Goal: Communication & Community: Answer question/provide support

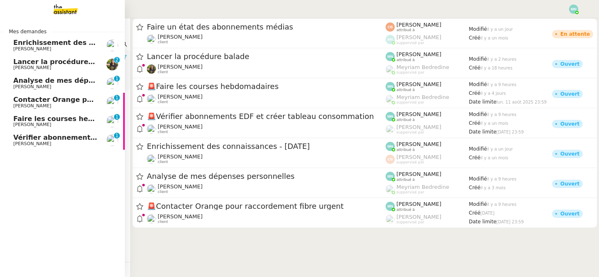
click at [26, 62] on span "Lancer la procédure balade" at bounding box center [64, 62] width 103 height 8
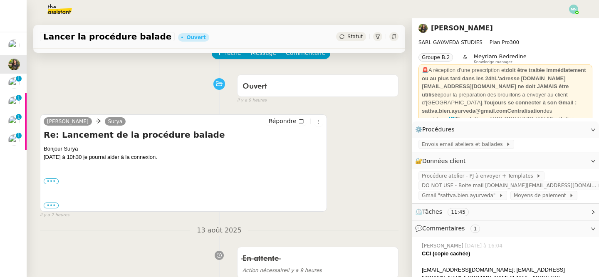
scroll to position [11, 0]
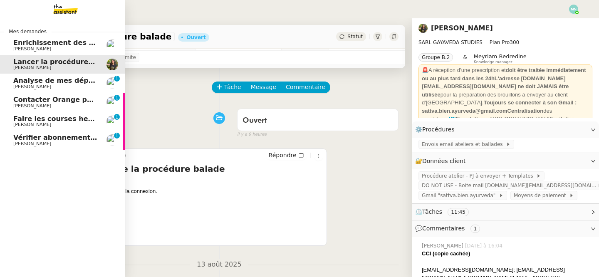
click at [21, 82] on span "Analyse de mes dépenses personnelles" at bounding box center [86, 81] width 147 height 8
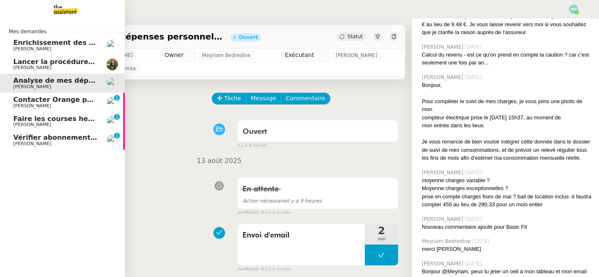
click at [22, 99] on span "Contacter Orange pour raccordement fibre urgent" at bounding box center [107, 100] width 188 height 8
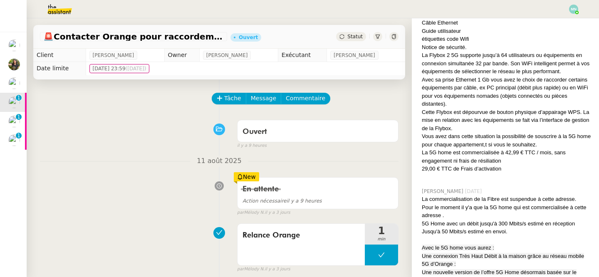
click at [353, 34] on span "Statut" at bounding box center [354, 37] width 15 height 6
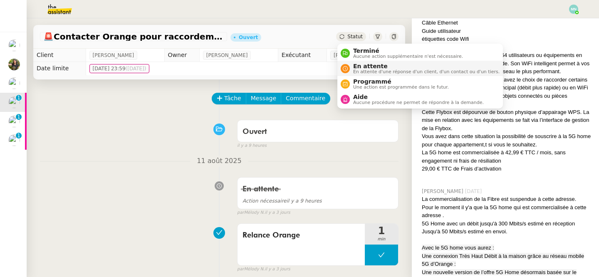
click at [362, 67] on span "En attente" at bounding box center [426, 66] width 146 height 7
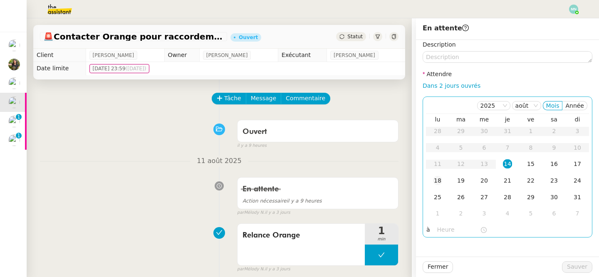
click at [433, 182] on div "18" at bounding box center [437, 180] width 9 height 9
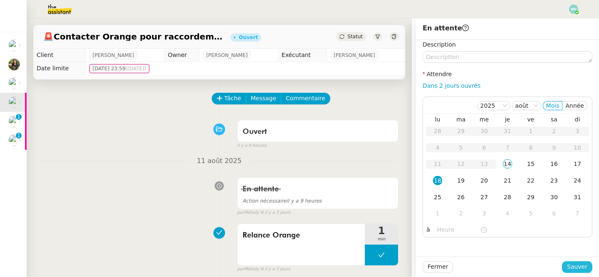
click at [576, 269] on span "Sauver" at bounding box center [577, 267] width 20 height 10
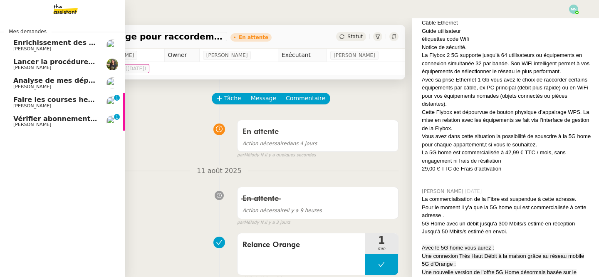
click at [38, 108] on span "[PERSON_NAME]" at bounding box center [55, 106] width 84 height 5
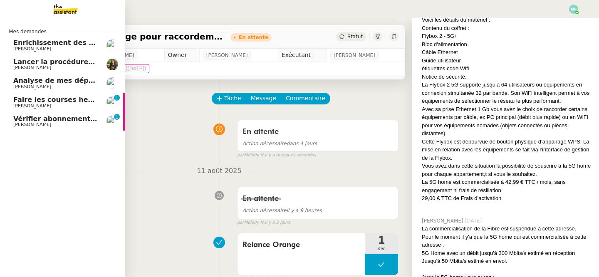
click at [38, 108] on span "[PERSON_NAME]" at bounding box center [55, 106] width 84 height 5
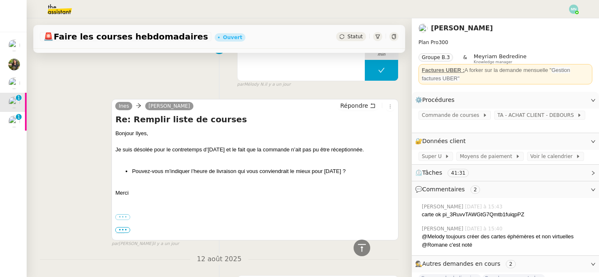
scroll to position [179, 0]
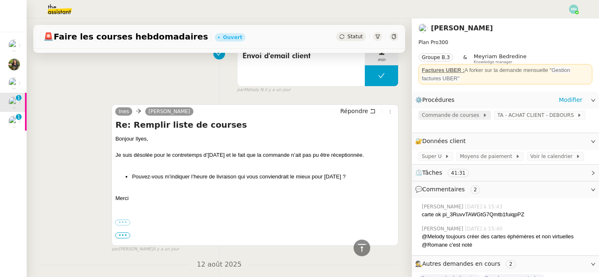
click at [484, 116] on icon at bounding box center [485, 115] width 2 height 3
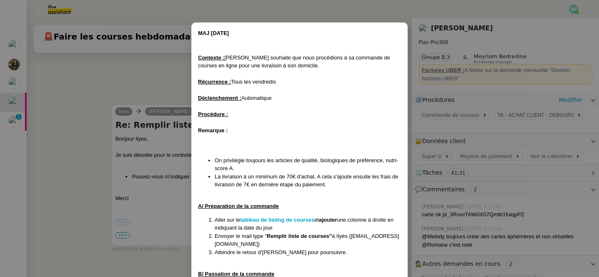
scroll to position [18, 0]
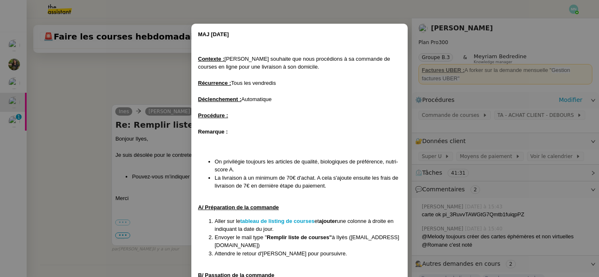
click at [152, 211] on nz-modal-container "MAJ [DATE] Contexte : [PERSON_NAME] souhaite que nous procédions à sa commande …" at bounding box center [299, 138] width 599 height 277
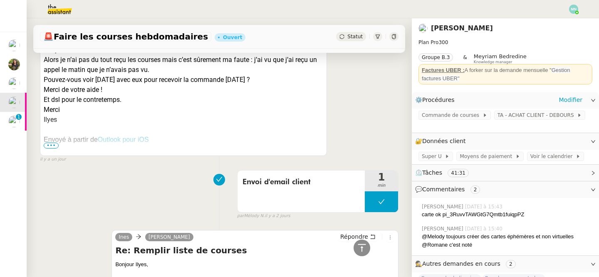
scroll to position [479, 0]
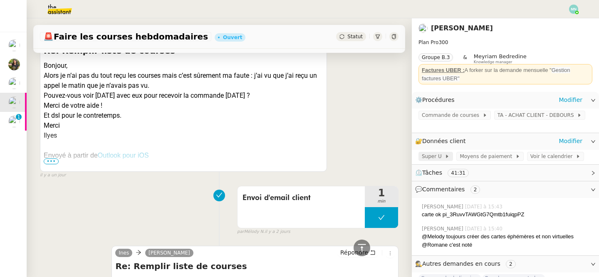
click at [442, 153] on span at bounding box center [443, 156] width 3 height 6
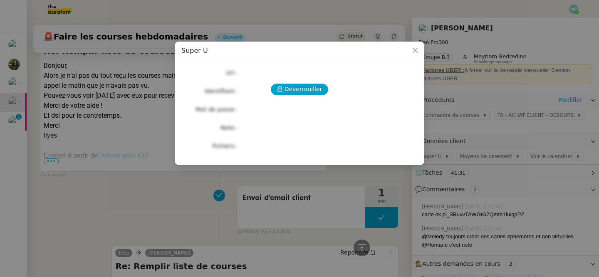
click at [301, 96] on div "Déverrouiller Url Identifiant Mot de passe Note Fichiers Upload" at bounding box center [299, 109] width 236 height 85
click at [298, 91] on span "Déverrouiller" at bounding box center [303, 89] width 38 height 10
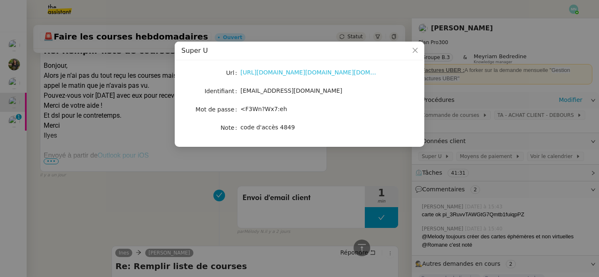
click at [284, 72] on link "[URL][DOMAIN_NAME][DOMAIN_NAME][DOMAIN_NAME][DOMAIN_NAME]" at bounding box center [345, 72] width 211 height 7
click at [217, 170] on nz-modal-container "Super U Url [URL][DOMAIN_NAME][DOMAIN_NAME][DOMAIN_NAME][DOMAIN_NAME] Identifia…" at bounding box center [299, 138] width 599 height 277
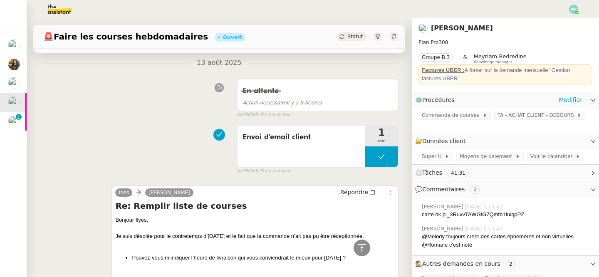
scroll to position [0, 0]
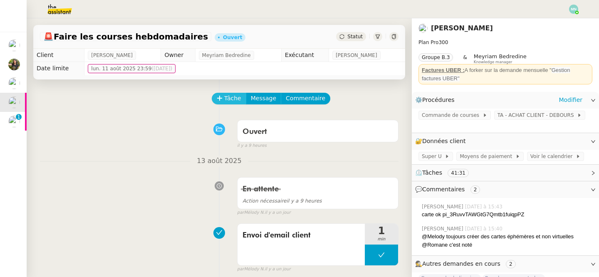
click at [228, 96] on span "Tâche" at bounding box center [232, 99] width 17 height 10
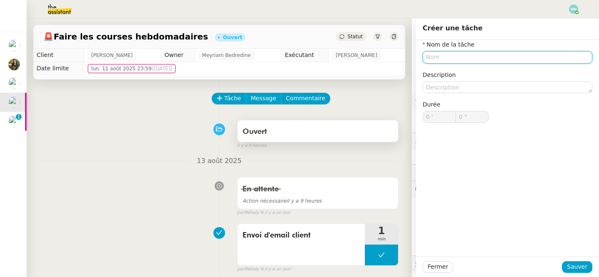
type input "n"
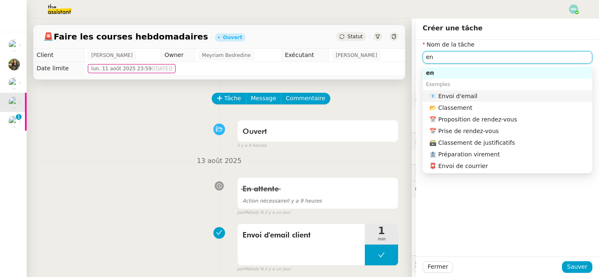
click at [445, 91] on nz-auto-option "📧 Envoi d'email" at bounding box center [507, 96] width 170 height 12
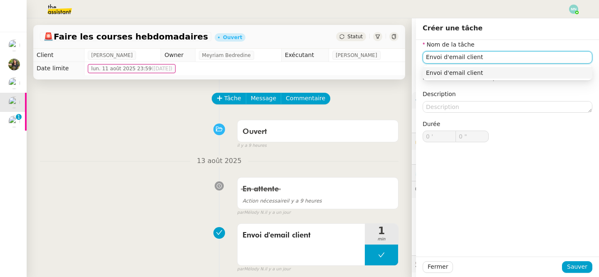
click at [480, 72] on div "Envoi d'email client" at bounding box center [507, 72] width 163 height 7
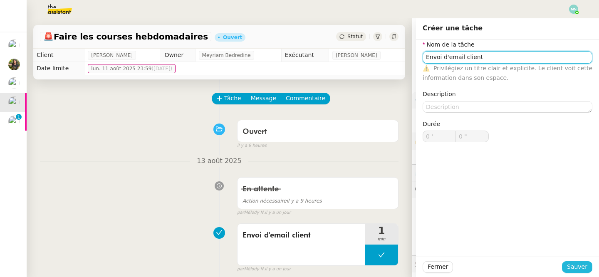
type input "Envoi d'email client"
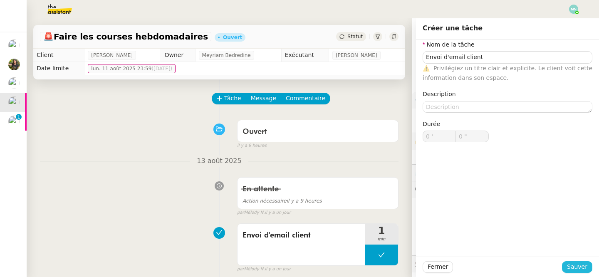
click at [578, 267] on span "Sauver" at bounding box center [577, 267] width 20 height 10
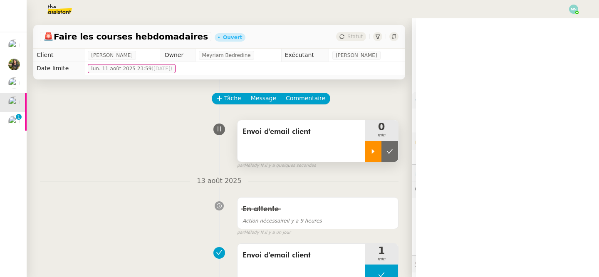
click at [375, 149] on icon at bounding box center [373, 151] width 7 height 7
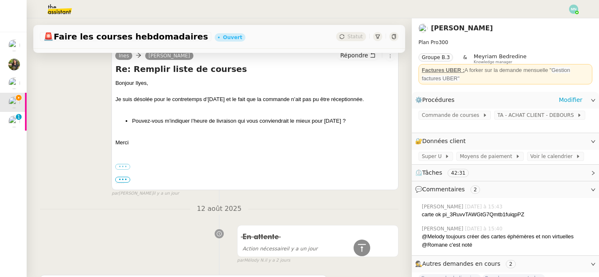
scroll to position [191, 0]
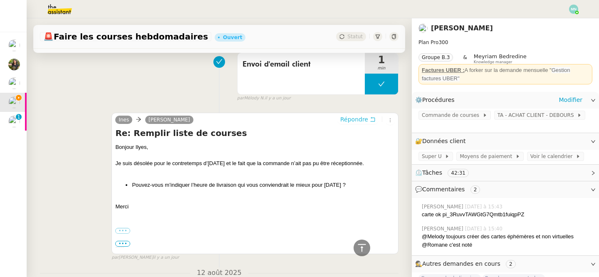
click at [359, 119] on span "Répondre" at bounding box center [354, 119] width 28 height 8
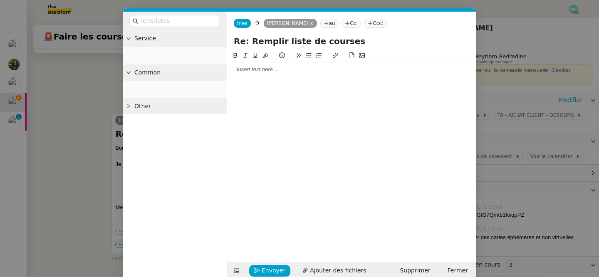
scroll to position [254, 0]
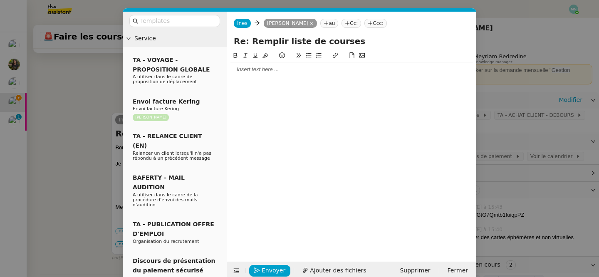
click at [259, 80] on div at bounding box center [351, 150] width 242 height 198
click at [253, 67] on div at bounding box center [351, 69] width 242 height 7
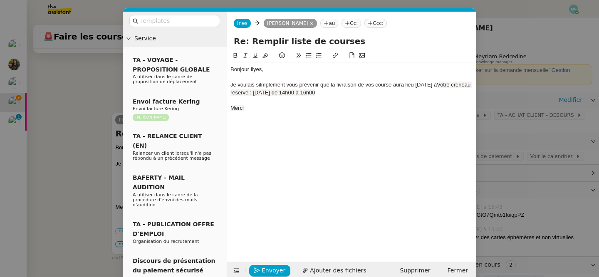
scroll to position [303, 0]
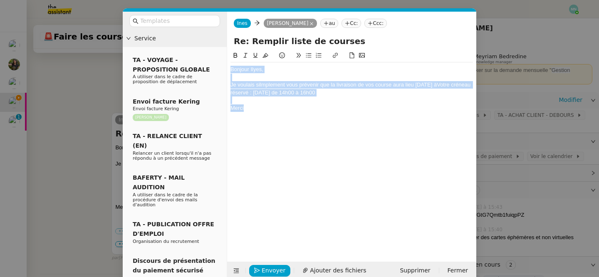
drag, startPoint x: 252, startPoint y: 106, endPoint x: 225, endPoint y: 52, distance: 60.2
click at [225, 52] on nz-layout "Service TA - VOYAGE - PROPOSITION GLOBALE A utiliser dans le cadre de propositi…" at bounding box center [299, 146] width 353 height 268
copy div "Bonjour Ilyes, Je voulais silmplement vous prévenir que la livraison de vos cou…"
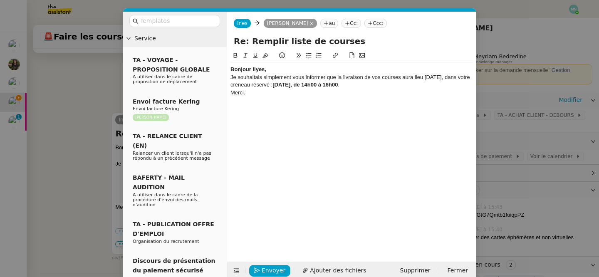
scroll to position [295, 0]
click at [275, 71] on div "Bonjour Ilyes," at bounding box center [351, 69] width 242 height 7
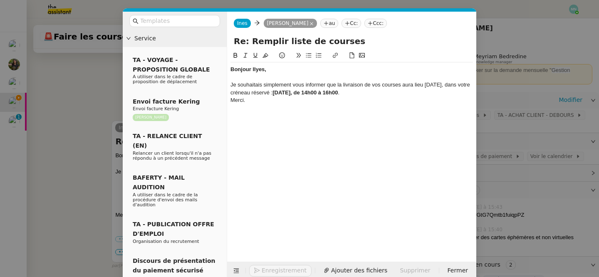
scroll to position [303, 0]
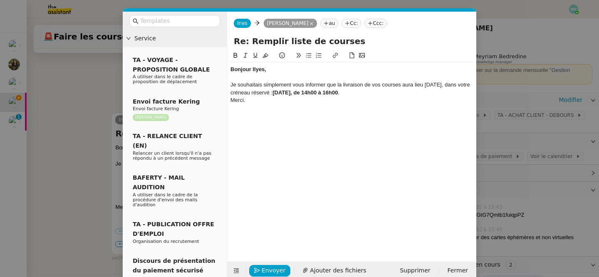
click at [383, 91] on div "Je souhaitais simplement vous informer que la livraison de vos courses aura lie…" at bounding box center [351, 88] width 242 height 15
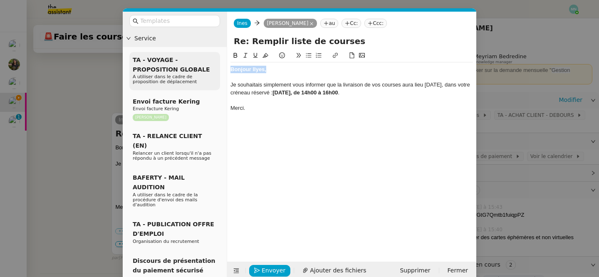
drag, startPoint x: 274, startPoint y: 69, endPoint x: 201, endPoint y: 67, distance: 73.6
click at [201, 67] on nz-layout "Service TA - VOYAGE - PROPOSITION GLOBALE A utiliser dans le cadre de propositi…" at bounding box center [299, 146] width 353 height 268
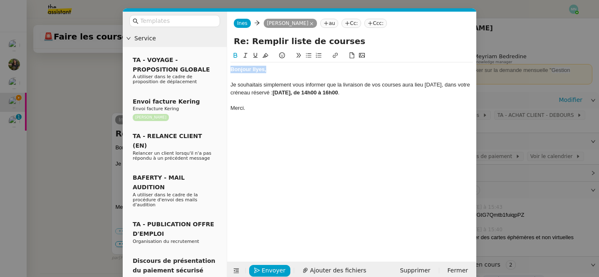
click at [234, 56] on icon at bounding box center [235, 55] width 6 height 6
click at [259, 144] on div "Bonjour Ilyes, Je souhaitais simplement vous informer que la livraison de vos c…" at bounding box center [351, 150] width 242 height 198
click at [74, 163] on nz-modal-container "Service TA - VOYAGE - PROPOSITION GLOBALE A utiliser dans le cadre de propositi…" at bounding box center [299, 138] width 599 height 277
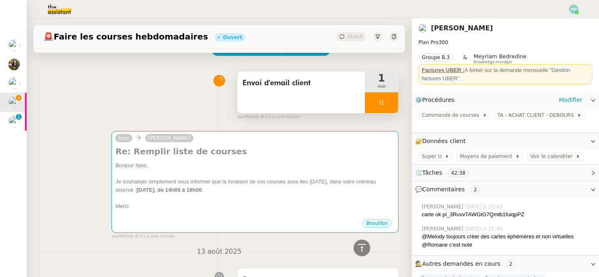
scroll to position [0, 0]
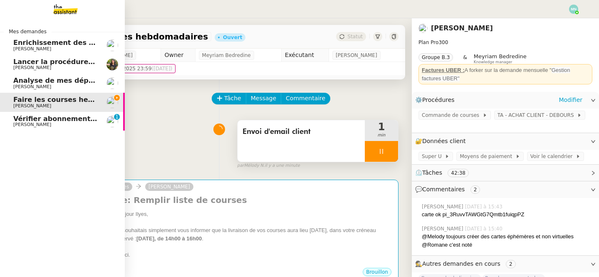
click at [27, 120] on span "Vérifier abonnements EDF et créer tableau consommation" at bounding box center [122, 119] width 218 height 8
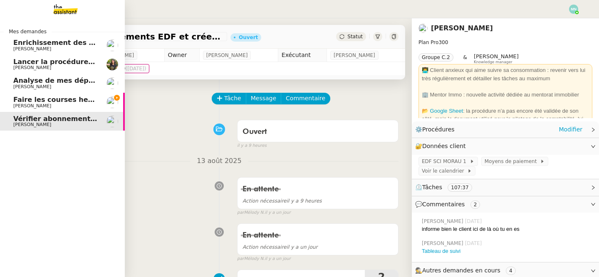
click at [27, 104] on span "[PERSON_NAME]" at bounding box center [32, 105] width 38 height 5
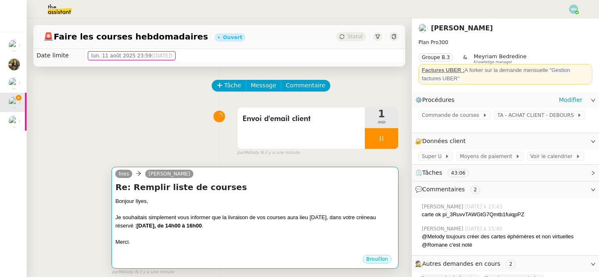
scroll to position [12, 0]
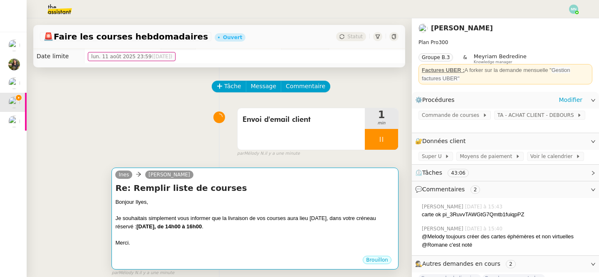
click at [273, 218] on div "Je souhaitais simplement vous informer que la livraison de vos courses aura lie…" at bounding box center [254, 222] width 279 height 16
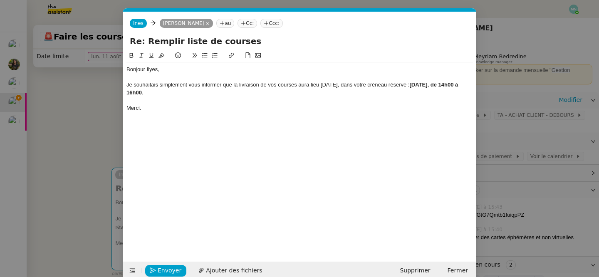
scroll to position [0, 17]
drag, startPoint x: 221, startPoint y: 85, endPoint x: 201, endPoint y: 86, distance: 20.4
click at [201, 86] on div "Je souhaitais simplement vous informer que la livraison de vos courses aura lie…" at bounding box center [299, 88] width 346 height 15
click at [225, 109] on div "Merci." at bounding box center [299, 107] width 346 height 7
click at [166, 273] on span "Envoyer" at bounding box center [170, 271] width 24 height 10
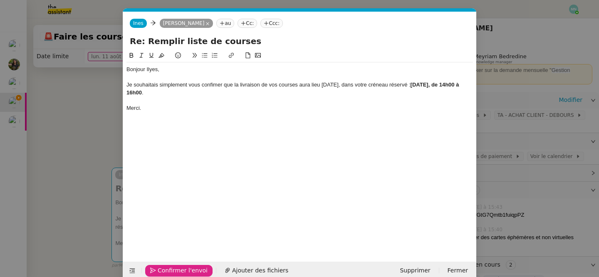
click at [167, 274] on span "Confirmer l'envoi" at bounding box center [183, 271] width 50 height 10
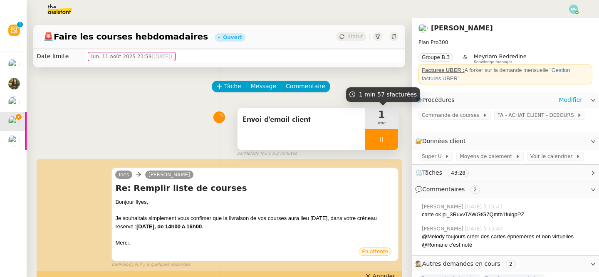
click at [375, 140] on div at bounding box center [381, 139] width 33 height 21
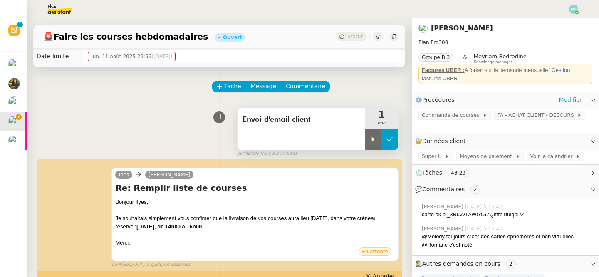
click at [385, 140] on button at bounding box center [389, 139] width 17 height 21
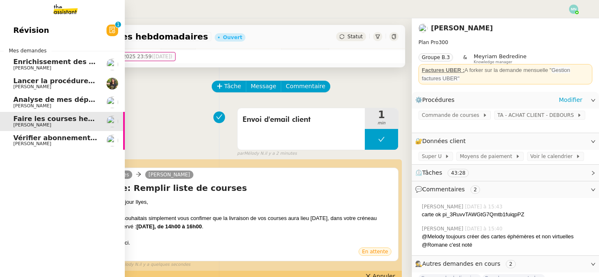
click at [38, 141] on span "Vérifier abonnements EDF et créer tableau consommation" at bounding box center [122, 138] width 218 height 8
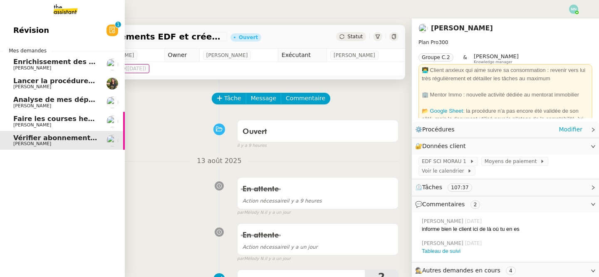
click at [30, 104] on span "[PERSON_NAME]" at bounding box center [32, 105] width 38 height 5
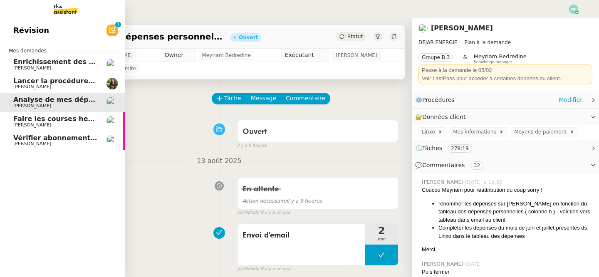
click at [27, 82] on span "Lancer la procédure balade" at bounding box center [64, 81] width 103 height 8
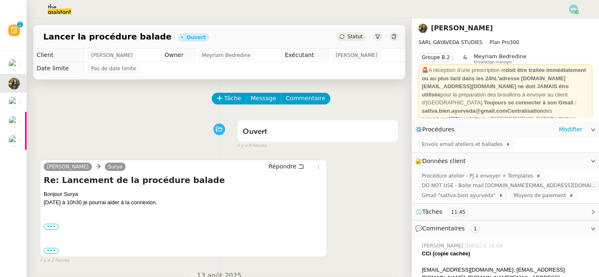
click at [575, 7] on img at bounding box center [573, 9] width 9 height 9
click at [572, 7] on img at bounding box center [573, 9] width 9 height 9
click at [559, 20] on li "Suivi" at bounding box center [551, 24] width 54 height 12
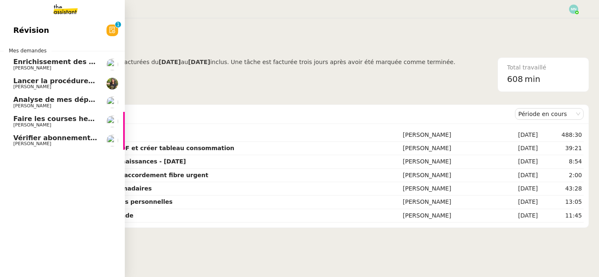
click at [46, 84] on span "[PERSON_NAME]" at bounding box center [55, 86] width 84 height 5
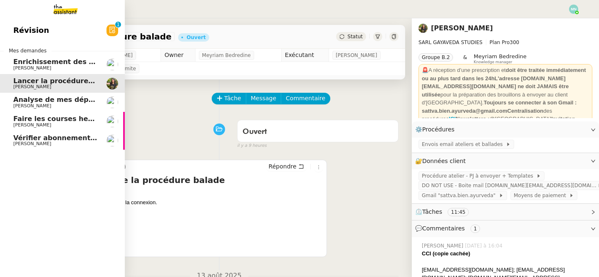
click at [53, 101] on span "Analyse de mes dépenses personnelles" at bounding box center [86, 100] width 147 height 8
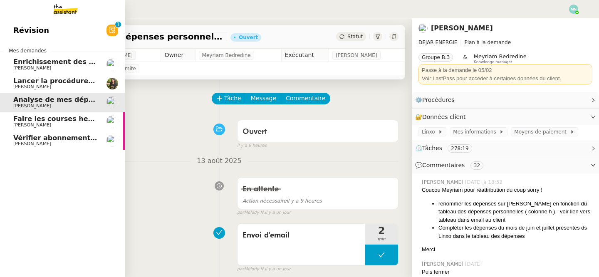
click at [32, 123] on span "[PERSON_NAME]" at bounding box center [32, 124] width 38 height 5
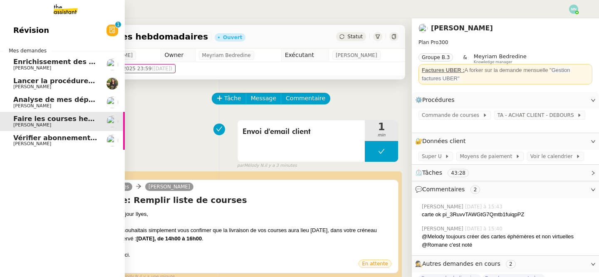
click at [36, 103] on span "[PERSON_NAME]" at bounding box center [32, 105] width 38 height 5
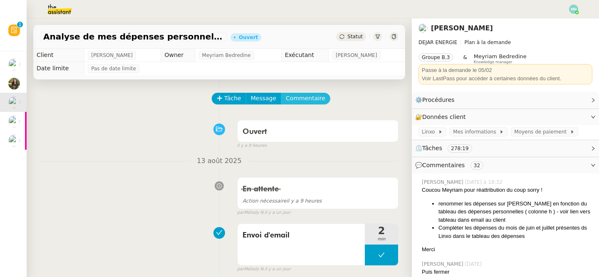
click at [293, 98] on span "Commentaire" at bounding box center [305, 99] width 39 height 10
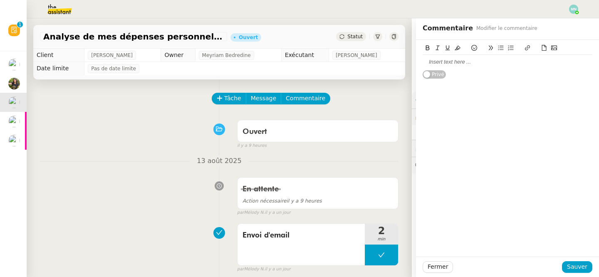
click at [449, 61] on div at bounding box center [507, 61] width 170 height 7
click at [422, 60] on div "@Meyriam Arrives-tu" at bounding box center [507, 61] width 170 height 7
click at [493, 61] on div "Hello @Meyriam Arrives-tu" at bounding box center [507, 61] width 170 height 7
drag, startPoint x: 451, startPoint y: 72, endPoint x: 464, endPoint y: 62, distance: 16.7
click at [464, 62] on div "Hello @[PERSON_NAME]-tu par hasard à te connecter à la plateforme linxo ?" at bounding box center [507, 65] width 170 height 15
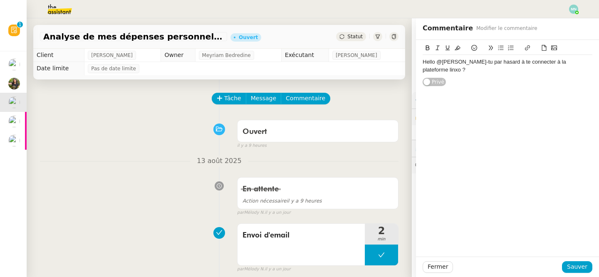
copy div "Arrives-tu par hasard à te connecter à la plateforme linxo ?"
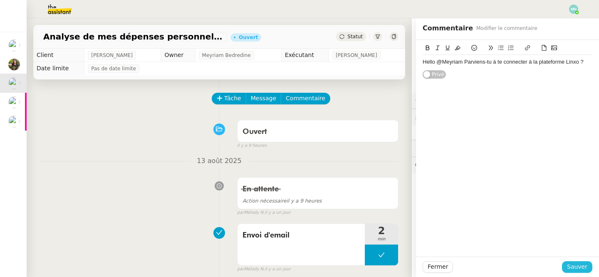
click at [577, 269] on span "Sauver" at bounding box center [577, 267] width 20 height 10
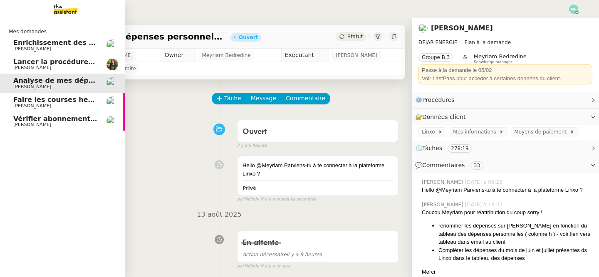
click at [22, 103] on span "Faire les courses hebdomadaires" at bounding box center [74, 100] width 123 height 8
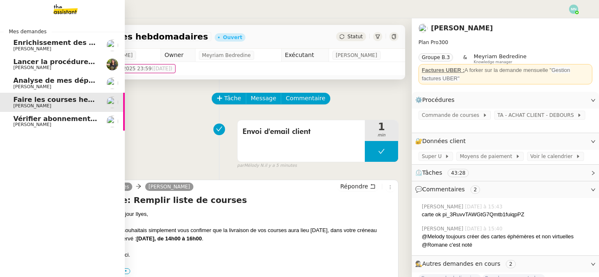
click at [51, 67] on span "[PERSON_NAME]" at bounding box center [55, 67] width 84 height 5
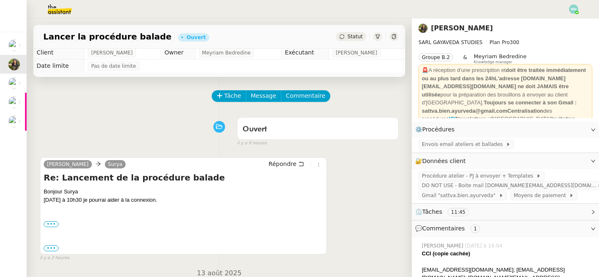
scroll to position [2, 0]
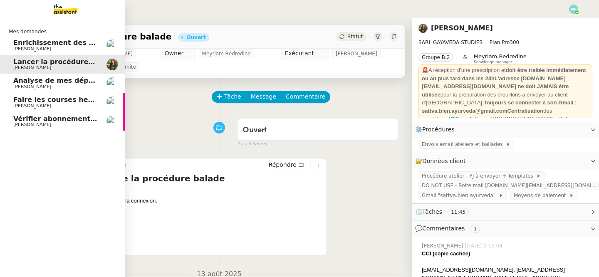
click at [35, 120] on span "Vérifier abonnements EDF et créer tableau consommation" at bounding box center [122, 119] width 218 height 8
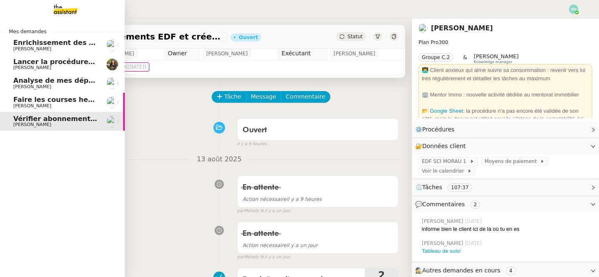
click at [49, 101] on span "Faire les courses hebdomadaires" at bounding box center [74, 100] width 123 height 8
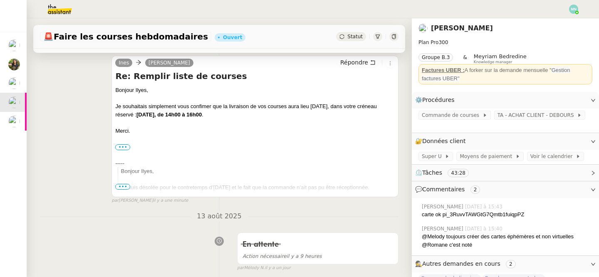
scroll to position [125, 0]
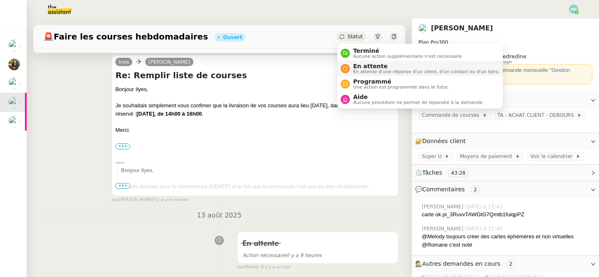
click at [366, 64] on span "En attente" at bounding box center [426, 66] width 146 height 7
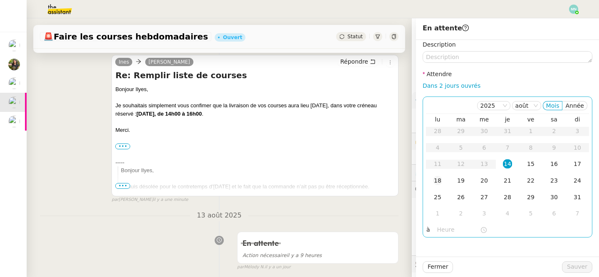
click at [439, 182] on div "18" at bounding box center [437, 180] width 9 height 9
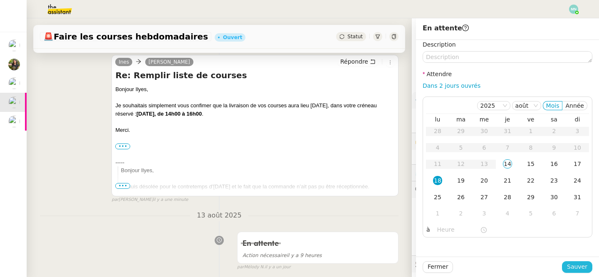
click at [585, 265] on span "Sauver" at bounding box center [577, 267] width 20 height 10
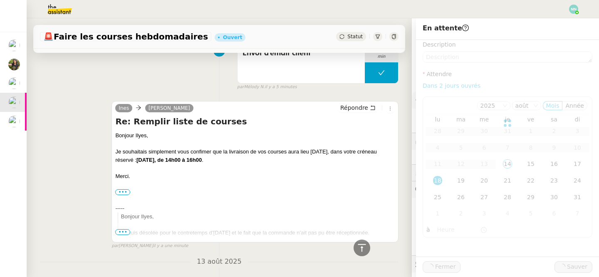
scroll to position [171, 0]
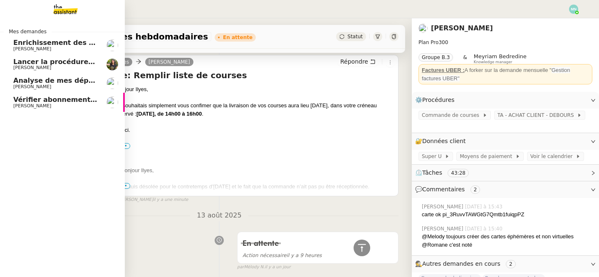
click at [22, 82] on span "Analyse de mes dépenses personnelles" at bounding box center [86, 81] width 147 height 8
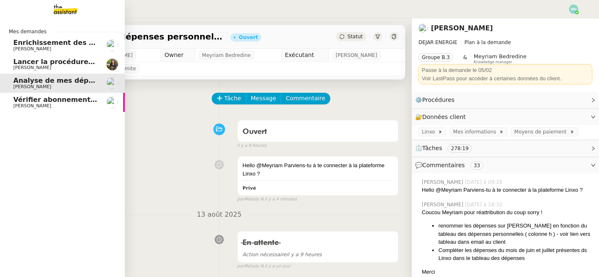
click at [51, 61] on span "Lancer la procédure balade" at bounding box center [64, 62] width 103 height 8
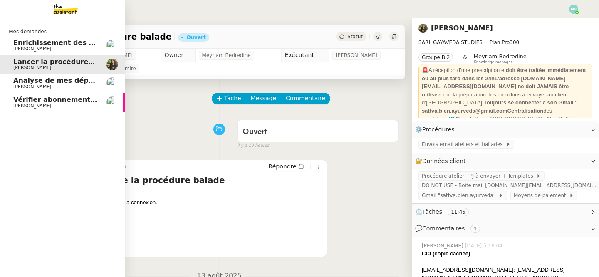
click at [63, 80] on span "Analyse de mes dépenses personnelles" at bounding box center [86, 81] width 147 height 8
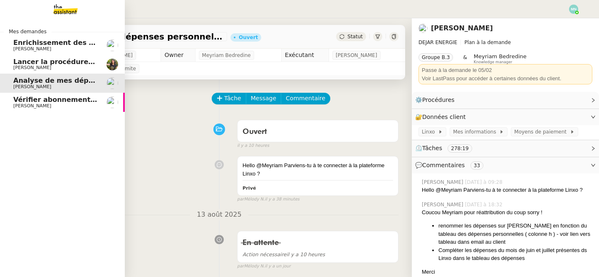
click at [37, 98] on span "Vérifier abonnements EDF et créer tableau consommation" at bounding box center [122, 100] width 218 height 8
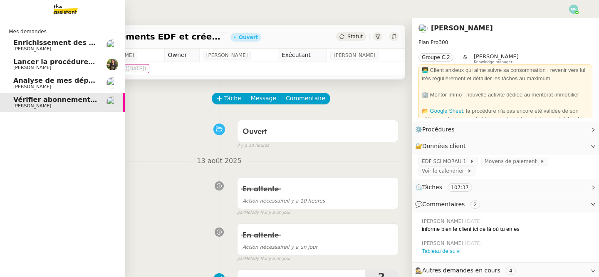
click at [63, 62] on span "Lancer la procédure balade" at bounding box center [64, 62] width 103 height 8
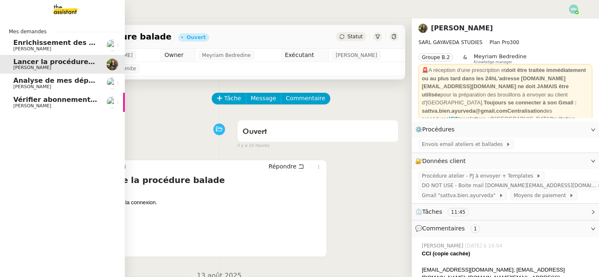
click at [66, 82] on span "Analyse de mes dépenses personnelles" at bounding box center [86, 81] width 147 height 8
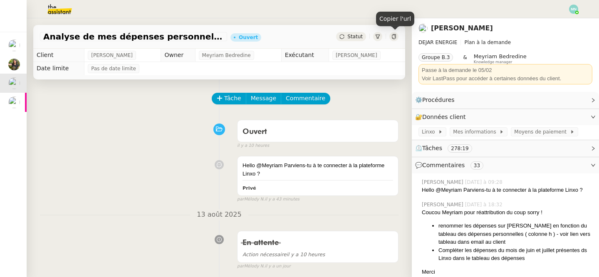
click at [394, 36] on icon at bounding box center [393, 36] width 5 height 5
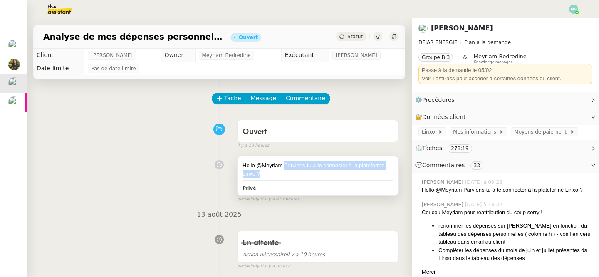
drag, startPoint x: 275, startPoint y: 173, endPoint x: 283, endPoint y: 164, distance: 11.8
click at [283, 164] on div "Hello @Meyriam Parviens-tu à te connecter à la plateforme Linxo ?" at bounding box center [317, 169] width 151 height 16
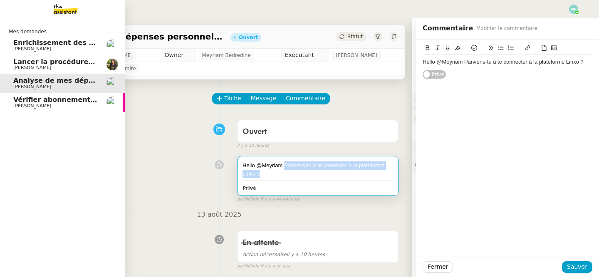
click at [25, 102] on span "Vérifier abonnements EDF et créer tableau consommation" at bounding box center [122, 100] width 218 height 8
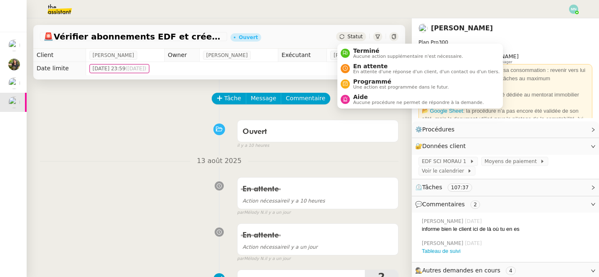
click at [349, 36] on span "Statut" at bounding box center [354, 37] width 15 height 6
click at [380, 68] on span "En attente" at bounding box center [426, 66] width 146 height 7
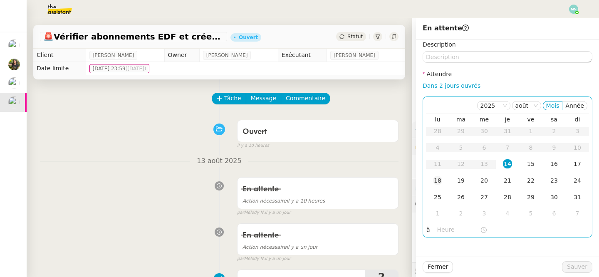
click at [430, 182] on td "18" at bounding box center [437, 181] width 23 height 17
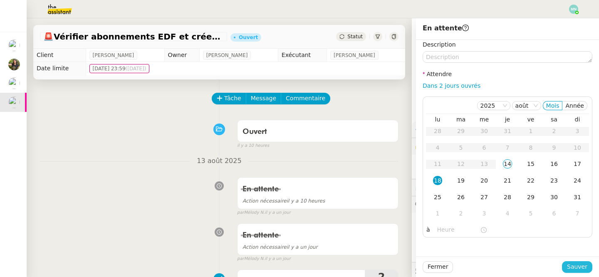
click at [579, 266] on span "Sauver" at bounding box center [577, 267] width 20 height 10
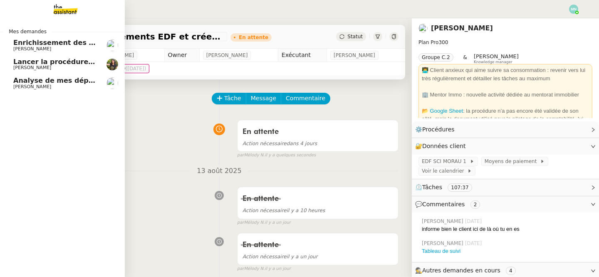
click at [35, 83] on span "Analyse de mes dépenses personnelles" at bounding box center [86, 81] width 147 height 8
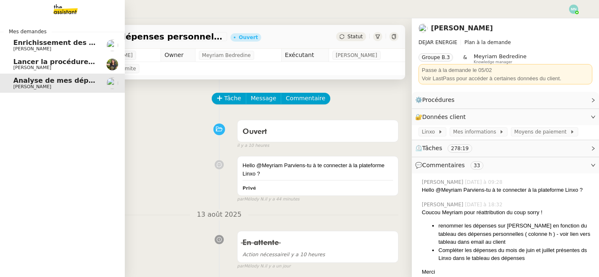
click at [40, 60] on span "Lancer la procédure balade" at bounding box center [64, 62] width 103 height 8
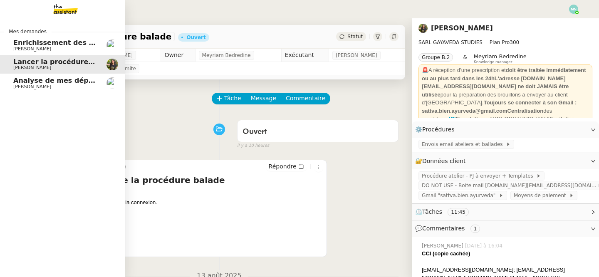
click at [44, 42] on span "Enrichissement des connaissances - [DATE]" at bounding box center [94, 43] width 163 height 8
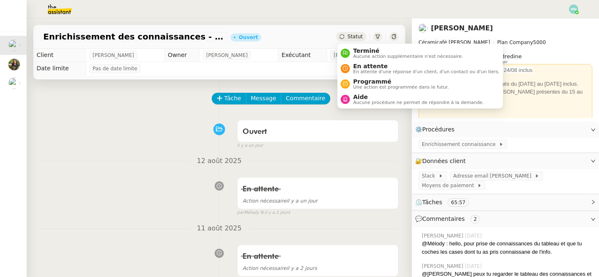
click at [347, 37] on div "Statut" at bounding box center [351, 36] width 30 height 9
click at [369, 69] on span "En attente" at bounding box center [426, 66] width 146 height 7
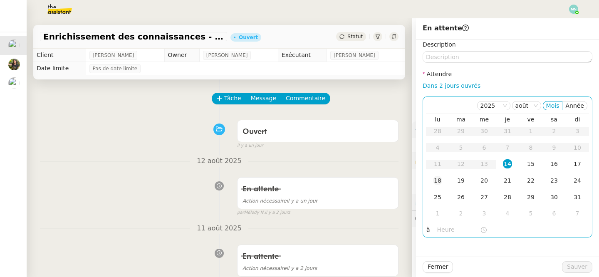
click at [434, 184] on div "18" at bounding box center [437, 180] width 9 height 9
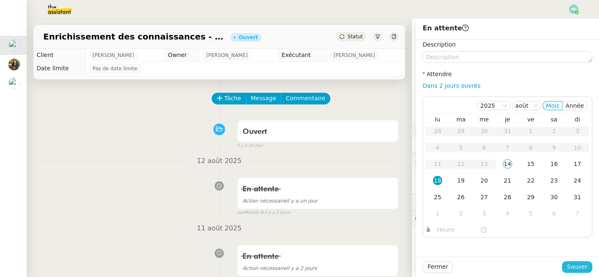
click at [579, 268] on span "Sauver" at bounding box center [577, 267] width 20 height 10
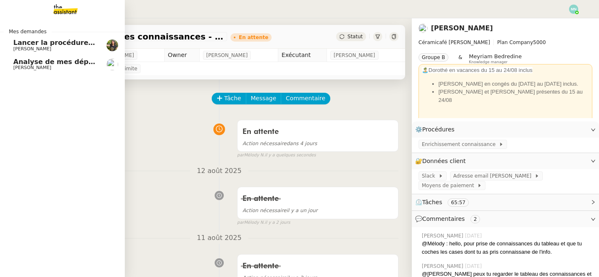
click at [35, 112] on div "Mes demandes Lancer la procédure balade [PERSON_NAME] Analyse de mes dépenses p…" at bounding box center [62, 147] width 125 height 259
click at [48, 42] on span "Lancer la procédure balade" at bounding box center [64, 43] width 103 height 8
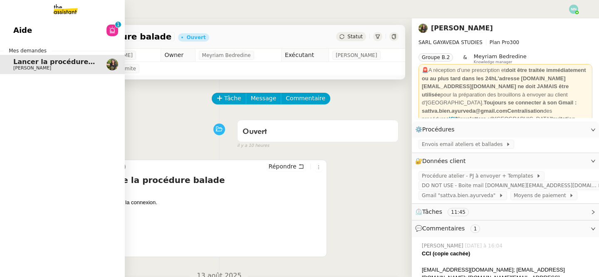
click at [64, 36] on link "Aide 0 1 2 3 4 5 6 7 8 9" at bounding box center [62, 30] width 125 height 19
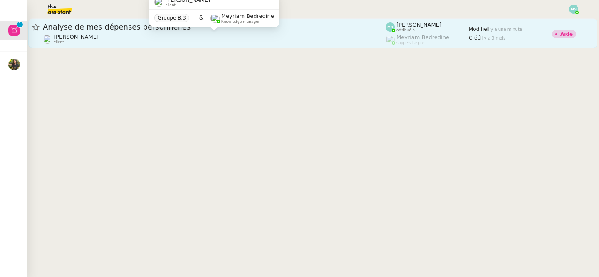
click at [215, 38] on div "[PERSON_NAME] DEJAR client" at bounding box center [214, 39] width 343 height 11
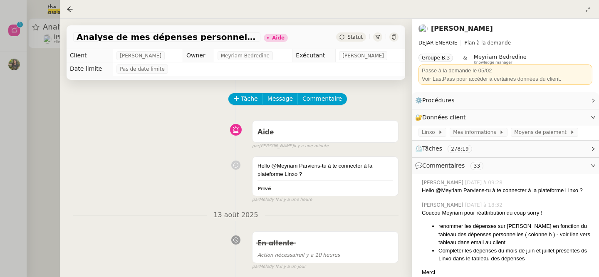
click at [13, 66] on div at bounding box center [299, 138] width 599 height 277
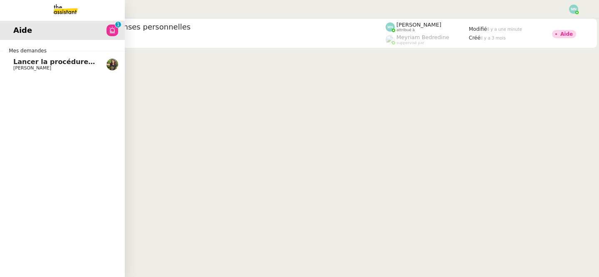
click at [22, 65] on span "[PERSON_NAME]" at bounding box center [32, 67] width 38 height 5
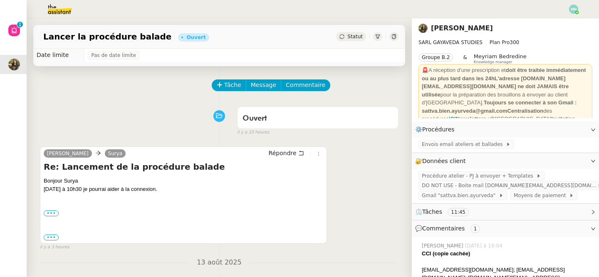
scroll to position [14, 0]
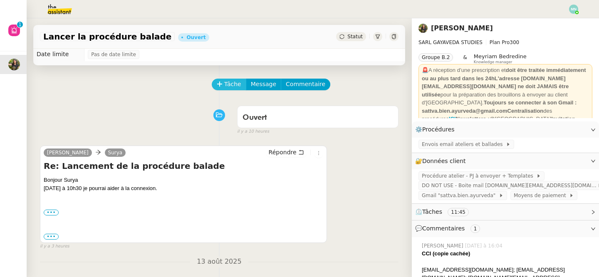
click at [225, 83] on span "Tâche" at bounding box center [232, 84] width 17 height 10
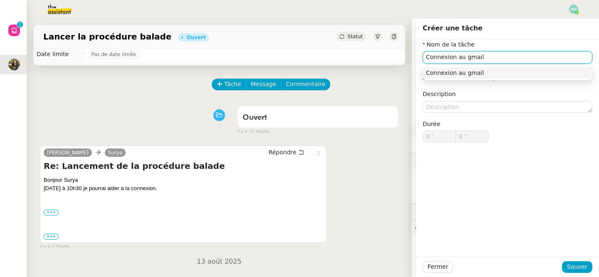
click at [479, 71] on div "Connexion au gmail" at bounding box center [507, 72] width 163 height 7
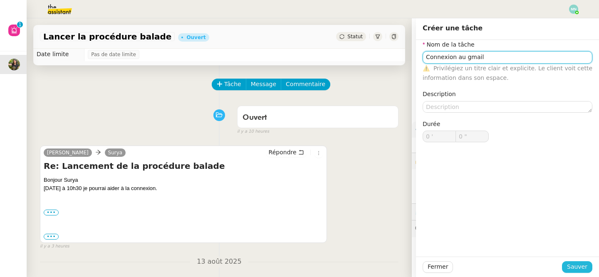
type input "Connexion au gmail"
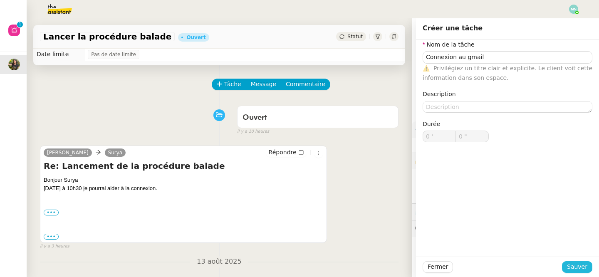
click at [580, 269] on span "Sauver" at bounding box center [577, 267] width 20 height 10
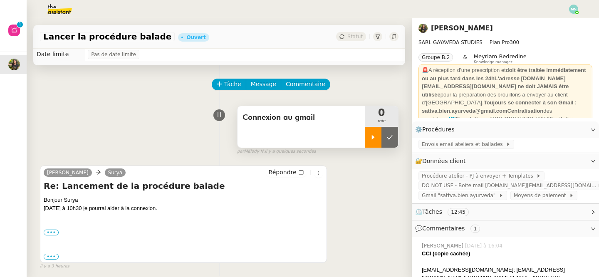
click at [377, 142] on div at bounding box center [373, 137] width 17 height 21
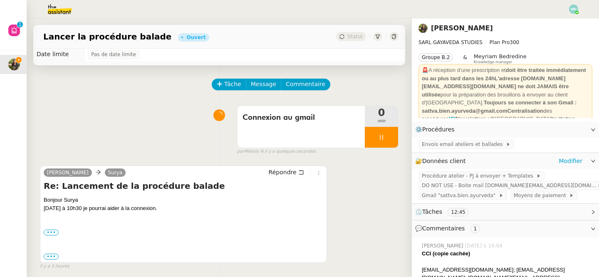
click at [446, 200] on div "Procédure atelier - PJ à envoyer + Templates DO NOT USE - Boite mail [DOMAIN_NA…" at bounding box center [505, 186] width 187 height 34
click at [446, 198] on span "Gmail "sattva.bien.ayurveda"" at bounding box center [460, 195] width 77 height 8
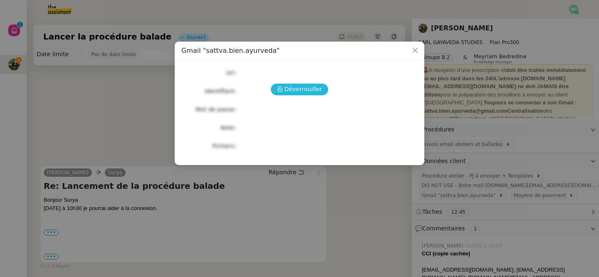
click at [311, 90] on span "Déverrouiller" at bounding box center [303, 89] width 38 height 10
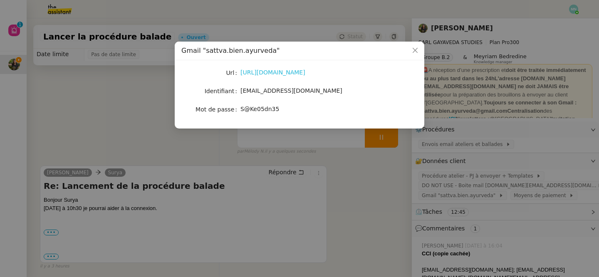
click at [299, 74] on link "[URL][DOMAIN_NAME]" at bounding box center [272, 72] width 65 height 7
drag, startPoint x: 345, startPoint y: 92, endPoint x: 238, endPoint y: 92, distance: 107.3
click at [238, 92] on nz-form-item "Identifiant [EMAIL_ADDRESS][DOMAIN_NAME]" at bounding box center [299, 91] width 236 height 12
copy nz-form-item "[EMAIL_ADDRESS][DOMAIN_NAME]"
click at [100, 84] on nz-modal-container "Gmail "sattva.bien.ayurveda" Url [URL][DOMAIN_NAME] Identifiant [EMAIL_ADDRESS]…" at bounding box center [299, 138] width 599 height 277
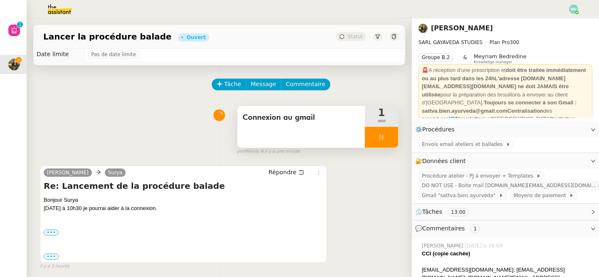
click at [378, 138] on div at bounding box center [381, 137] width 33 height 21
click at [389, 138] on icon at bounding box center [390, 137] width 6 height 5
click at [373, 138] on button at bounding box center [381, 137] width 33 height 21
click at [373, 138] on icon at bounding box center [373, 137] width 7 height 7
click at [466, 144] on span "Envois email ateliers et ballades" at bounding box center [464, 144] width 84 height 8
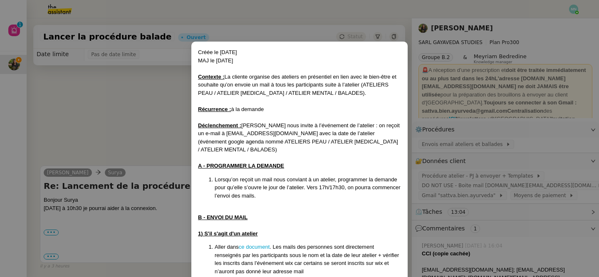
click at [461, 177] on nz-modal-container "Créée le [DATE] MAJ le [DATE] Contexte : La cliente organise des ateliers en pr…" at bounding box center [299, 138] width 599 height 277
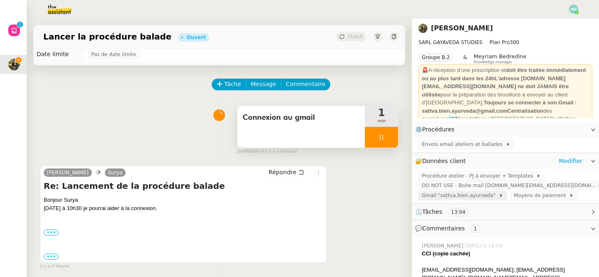
click at [454, 196] on span "Gmail "sattva.bien.ayurveda"" at bounding box center [460, 195] width 77 height 8
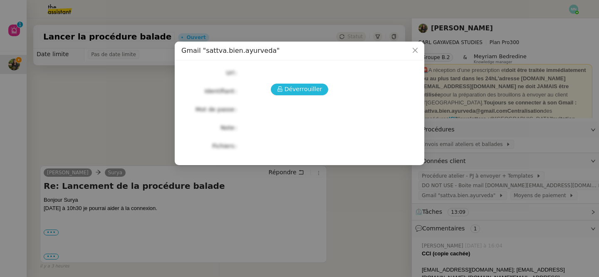
click at [304, 86] on span "Déverrouiller" at bounding box center [303, 89] width 38 height 10
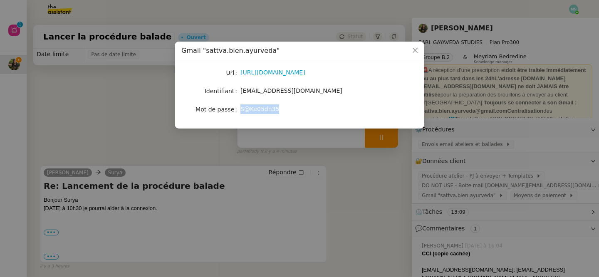
drag, startPoint x: 276, startPoint y: 109, endPoint x: 241, endPoint y: 109, distance: 35.8
click at [241, 109] on span "S@Ke05dn35" at bounding box center [259, 109] width 39 height 7
copy span "S@Ke05dn35"
click at [371, 168] on nz-modal-container "Gmail "sattva.bien.ayurveda" Url [URL][DOMAIN_NAME] Identifiant [EMAIL_ADDRESS]…" at bounding box center [299, 138] width 599 height 277
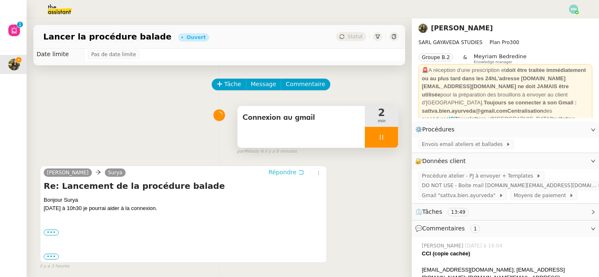
click at [295, 173] on span "Répondre" at bounding box center [283, 172] width 28 height 8
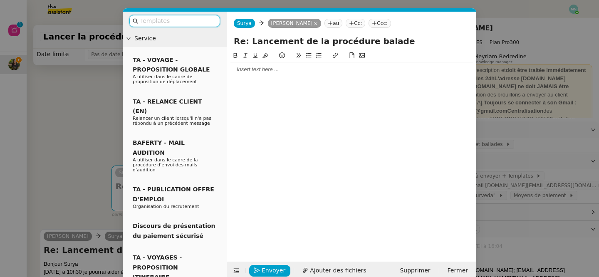
click at [290, 77] on div at bounding box center [351, 150] width 242 height 198
click at [252, 65] on div at bounding box center [351, 69] width 242 height 14
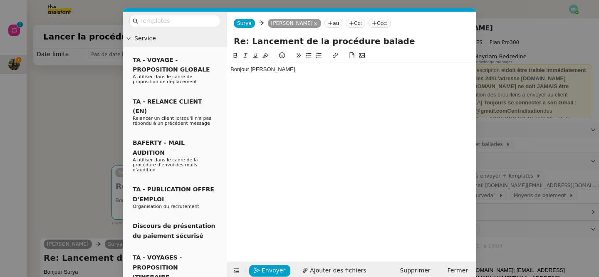
click at [98, 107] on nz-modal-container "Service TA - VOYAGE - PROPOSITION GLOBALE A utiliser dans le cadre de propositi…" at bounding box center [299, 138] width 599 height 277
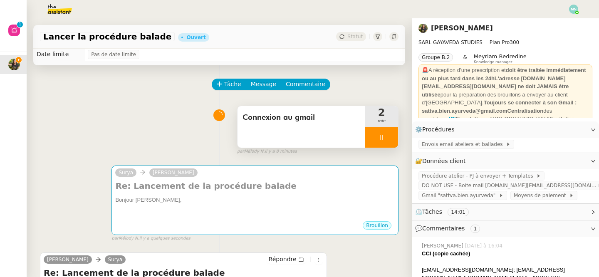
click at [370, 133] on div at bounding box center [381, 137] width 33 height 21
click at [384, 134] on button at bounding box center [389, 137] width 17 height 21
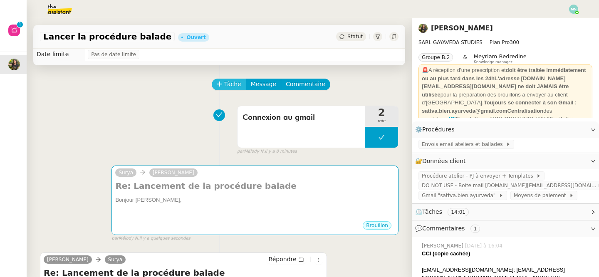
click at [233, 82] on span "Tâche" at bounding box center [232, 84] width 17 height 10
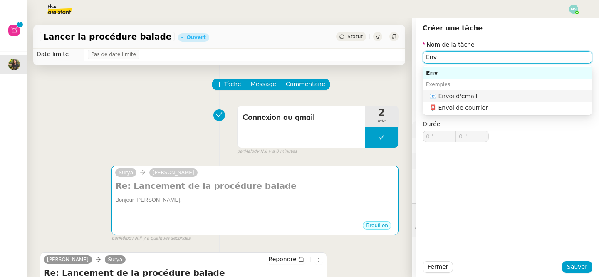
click at [466, 94] on div "📧 Envoi d'email" at bounding box center [509, 95] width 160 height 7
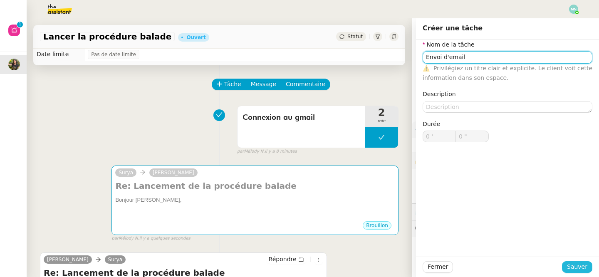
type input "Envoi d'email"
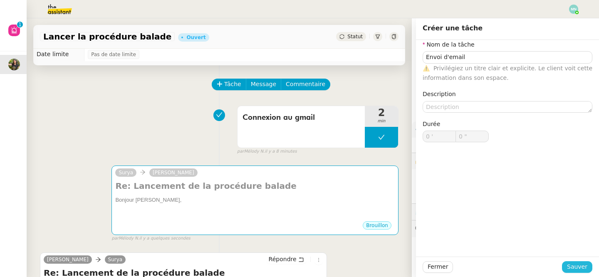
click at [579, 267] on span "Sauver" at bounding box center [577, 267] width 20 height 10
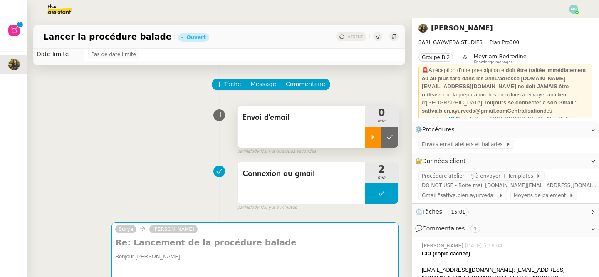
click at [371, 138] on icon at bounding box center [373, 137] width 7 height 7
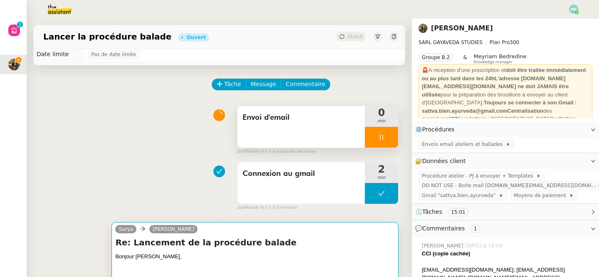
click at [271, 244] on h4 "Re: Lancement de la procédure balade" at bounding box center [254, 243] width 279 height 12
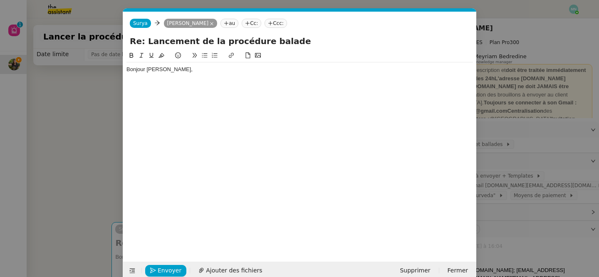
scroll to position [0, 17]
click at [170, 77] on div at bounding box center [299, 77] width 346 height 7
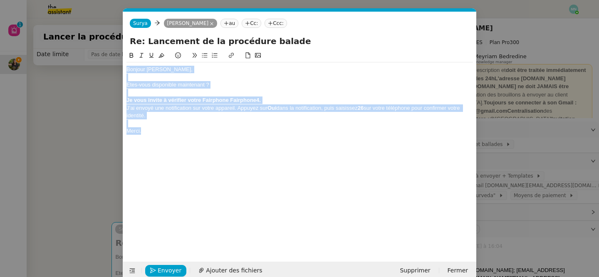
drag, startPoint x: 149, startPoint y: 130, endPoint x: 105, endPoint y: 42, distance: 98.5
click at [105, 42] on nz-modal-container "Service TA - VOYAGE - PROPOSITION GLOBALE A utiliser dans le cadre de propositi…" at bounding box center [299, 138] width 599 height 277
copy div "Bonjour [PERSON_NAME], Etes-vous disponible maintenant ? Je vous invite à vérif…"
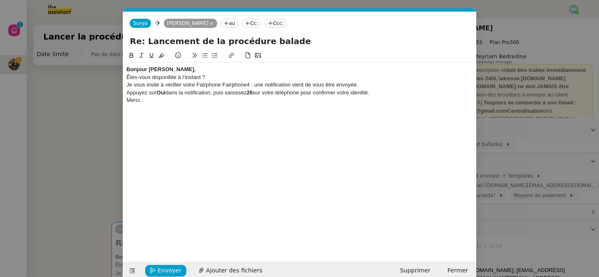
click at [177, 68] on div "Bonjour [PERSON_NAME]," at bounding box center [299, 69] width 346 height 7
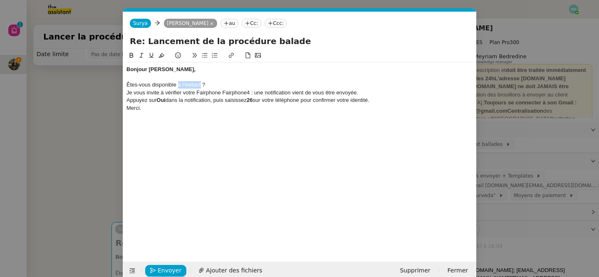
drag, startPoint x: 178, startPoint y: 84, endPoint x: 201, endPoint y: 82, distance: 23.4
click at [201, 82] on div "Êtes-vous disponible à l’instant ?" at bounding box center [299, 84] width 346 height 7
click at [201, 86] on div "Êtes-vous disponible ?" at bounding box center [299, 84] width 346 height 7
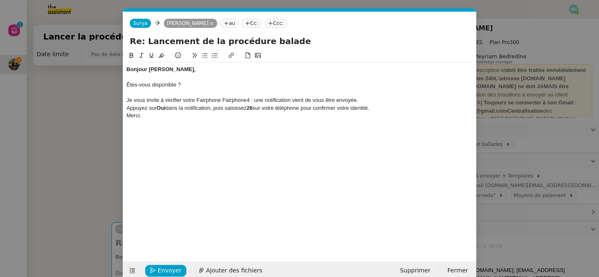
click at [378, 106] on div "Appuyez sur Oui dans la notification, puis saisissez 26 sur votre téléphone pou…" at bounding box center [299, 107] width 346 height 7
drag, startPoint x: 186, startPoint y: 85, endPoint x: 118, endPoint y: 85, distance: 68.2
click at [118, 85] on nz-modal-container "Service TA - VOYAGE - PROPOSITION GLOBALE A utiliser dans le cadre de propositi…" at bounding box center [299, 138] width 599 height 277
click at [204, 56] on icon at bounding box center [205, 55] width 6 height 6
click at [209, 184] on div "Bonjour [PERSON_NAME], Êtes-vous disponible ? Je vous invite à vérifier votre F…" at bounding box center [299, 150] width 346 height 198
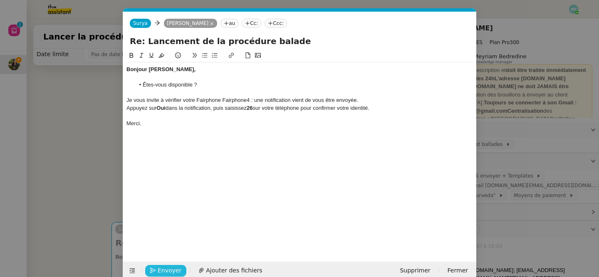
click at [163, 270] on span "Envoyer" at bounding box center [170, 271] width 24 height 10
click at [163, 270] on span "Confirmer l'envoi" at bounding box center [183, 271] width 50 height 10
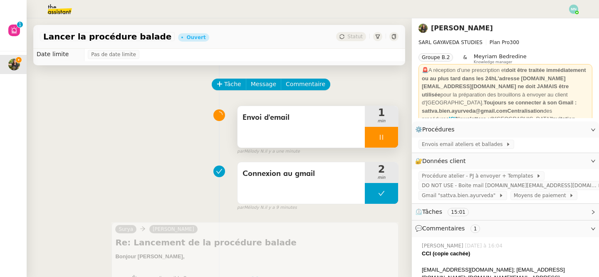
click at [368, 140] on div at bounding box center [381, 137] width 33 height 21
click at [381, 140] on button at bounding box center [389, 137] width 17 height 21
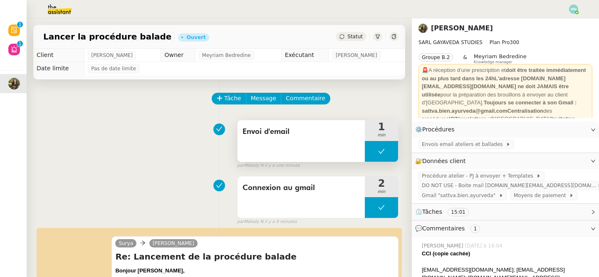
click at [370, 150] on button at bounding box center [381, 151] width 33 height 21
click at [370, 151] on icon at bounding box center [373, 151] width 7 height 7
click at [374, 153] on div at bounding box center [381, 151] width 33 height 21
click at [384, 158] on button at bounding box center [389, 151] width 17 height 21
click at [573, 10] on img at bounding box center [573, 9] width 9 height 9
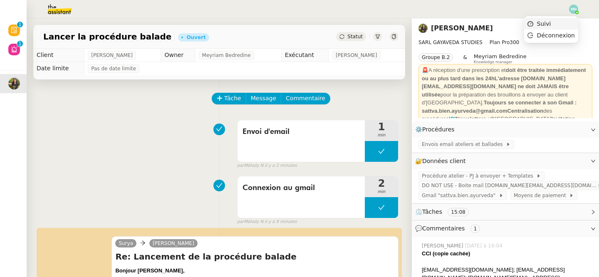
click at [560, 20] on li "Suivi" at bounding box center [551, 24] width 54 height 12
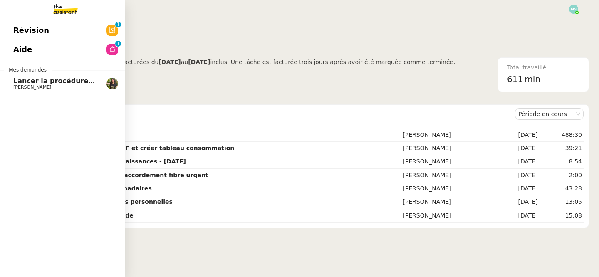
click at [39, 85] on span "[PERSON_NAME]" at bounding box center [32, 86] width 38 height 5
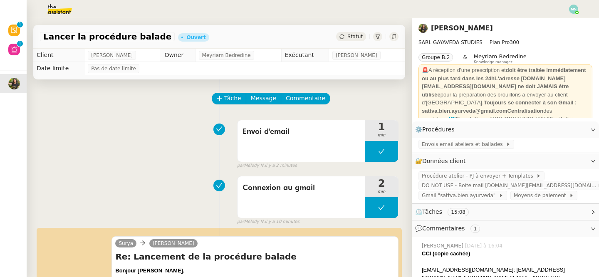
click at [57, 9] on img at bounding box center [53, 9] width 64 height 18
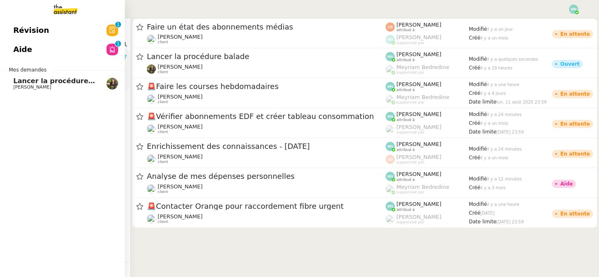
click at [17, 79] on span "Lancer la procédure balade" at bounding box center [64, 81] width 103 height 8
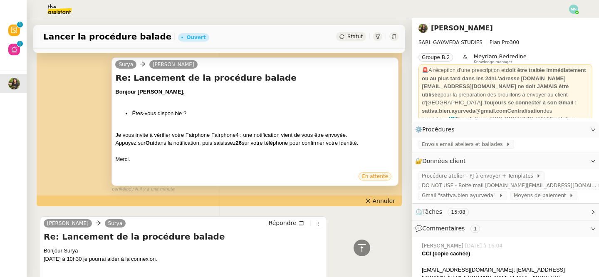
scroll to position [172, 0]
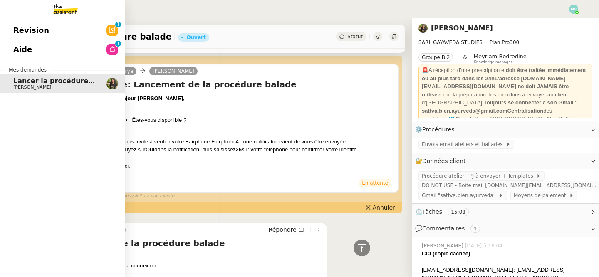
click at [61, 8] on img at bounding box center [59, 9] width 64 height 18
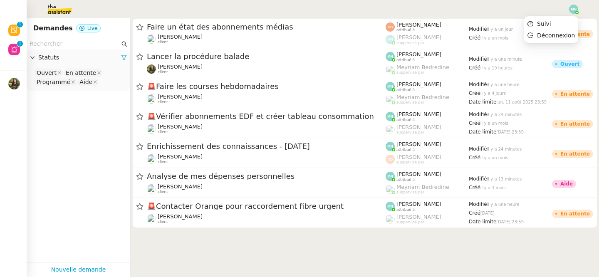
click at [573, 7] on img at bounding box center [573, 9] width 9 height 9
click at [561, 22] on li "Suivi" at bounding box center [551, 24] width 54 height 12
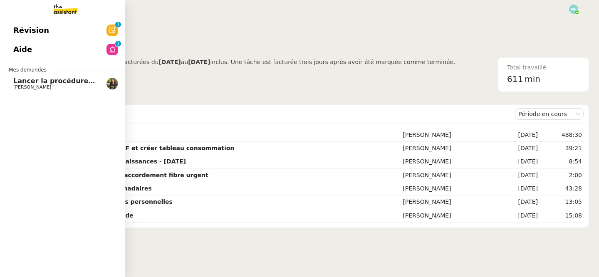
click at [41, 80] on span "Lancer la procédure balade" at bounding box center [64, 81] width 103 height 8
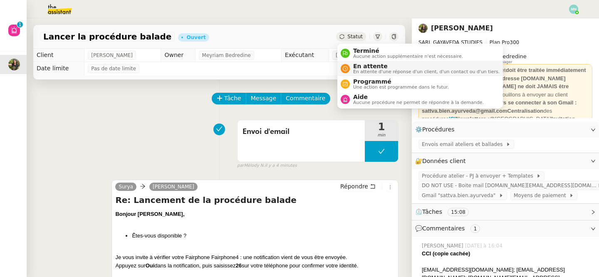
click at [387, 72] on span "En attente d'une réponse d'un client, d'un contact ou d'un tiers." at bounding box center [426, 71] width 146 height 5
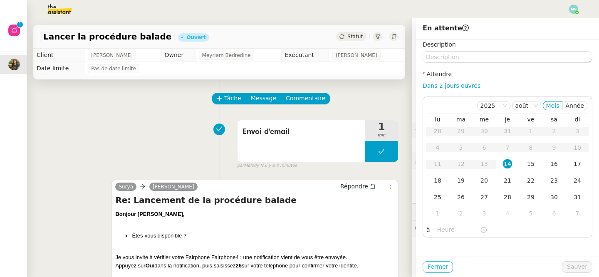
click at [441, 269] on span "Fermer" at bounding box center [437, 267] width 20 height 10
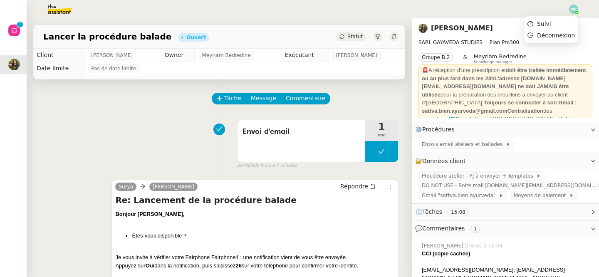
click at [573, 12] on img at bounding box center [573, 9] width 9 height 9
click at [558, 22] on li "Suivi" at bounding box center [551, 24] width 54 height 12
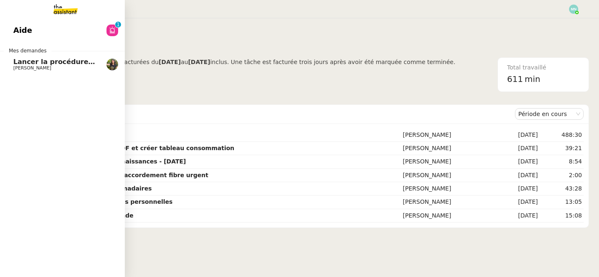
click at [23, 64] on span "Lancer la procédure balade" at bounding box center [64, 62] width 103 height 8
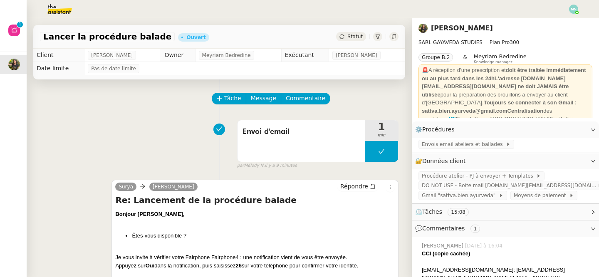
click at [353, 35] on span "Statut" at bounding box center [354, 37] width 15 height 6
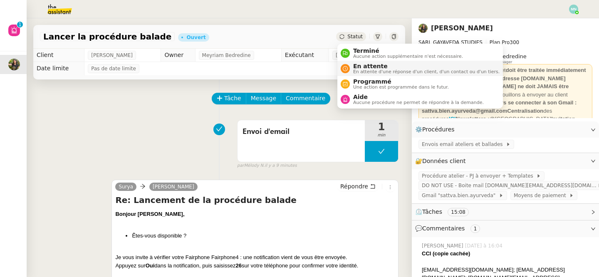
click at [368, 67] on span "En attente" at bounding box center [426, 66] width 146 height 7
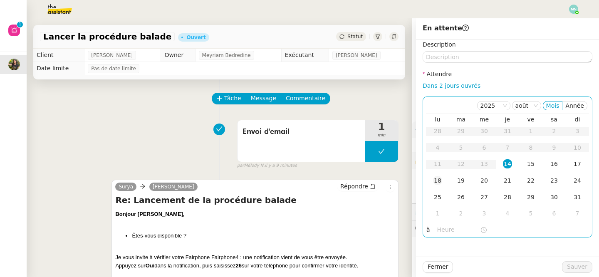
click at [439, 182] on div "18" at bounding box center [437, 180] width 9 height 9
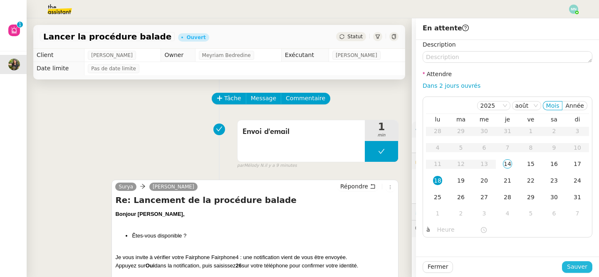
click at [578, 264] on span "Sauver" at bounding box center [577, 267] width 20 height 10
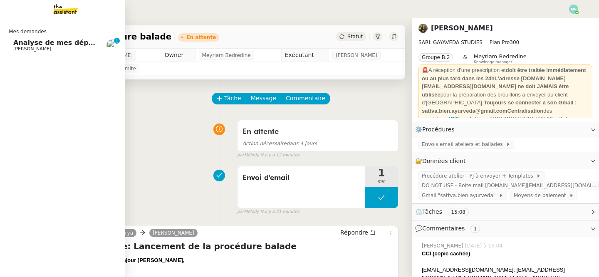
click at [21, 50] on span "[PERSON_NAME]" at bounding box center [32, 48] width 38 height 5
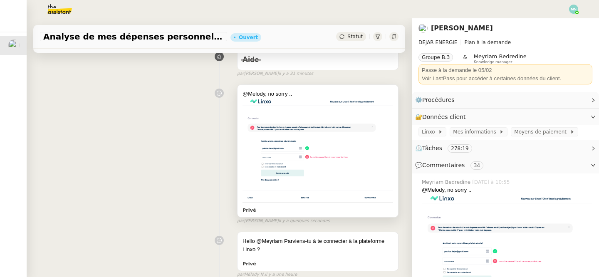
scroll to position [103, 0]
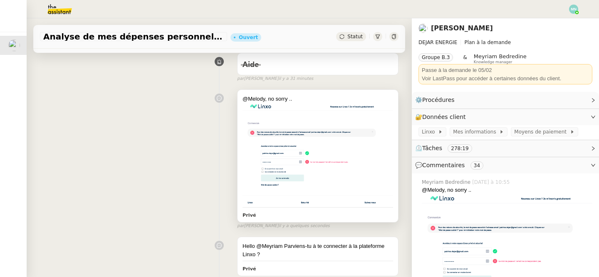
click at [319, 170] on img at bounding box center [317, 154] width 151 height 102
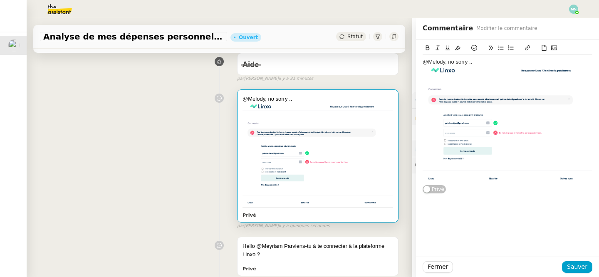
click at [299, 154] on img at bounding box center [317, 154] width 151 height 102
click at [464, 128] on img at bounding box center [507, 123] width 170 height 115
click at [436, 268] on span "Fermer" at bounding box center [437, 267] width 20 height 10
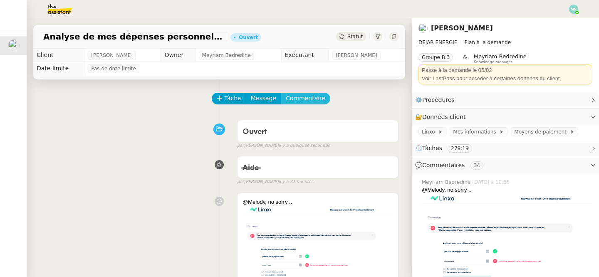
click at [306, 97] on span "Commentaire" at bounding box center [305, 99] width 39 height 10
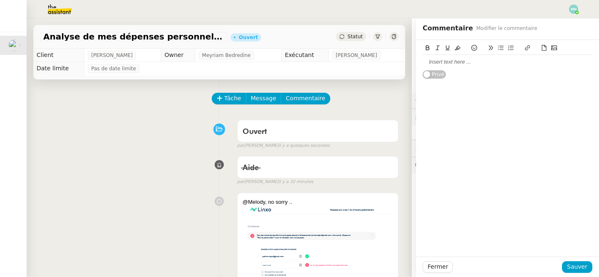
click at [452, 59] on div at bounding box center [507, 61] width 170 height 7
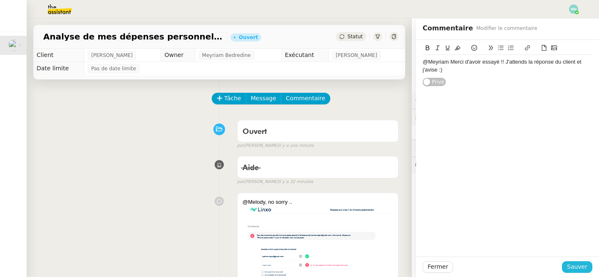
click at [580, 272] on button "Sauver" at bounding box center [577, 267] width 30 height 12
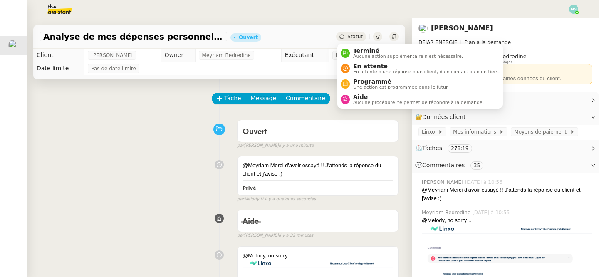
click at [353, 35] on span "Statut" at bounding box center [354, 37] width 15 height 6
click at [367, 69] on div "En attente En attente d'une réponse d'un client, d'un contact ou d'un tiers." at bounding box center [425, 68] width 150 height 11
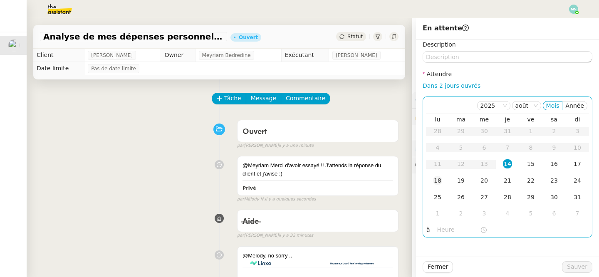
click at [437, 180] on div "18" at bounding box center [437, 180] width 9 height 9
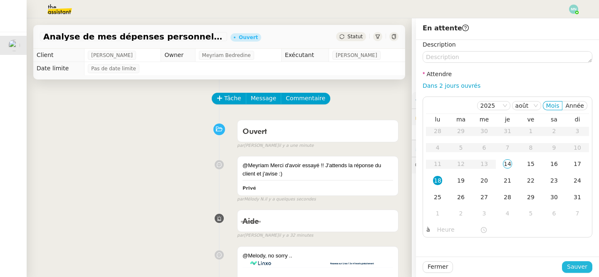
click at [576, 267] on span "Sauver" at bounding box center [577, 267] width 20 height 10
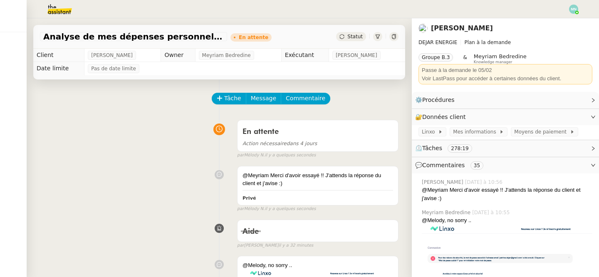
click at [56, 8] on img at bounding box center [53, 9] width 64 height 18
